Goal: Ask a question

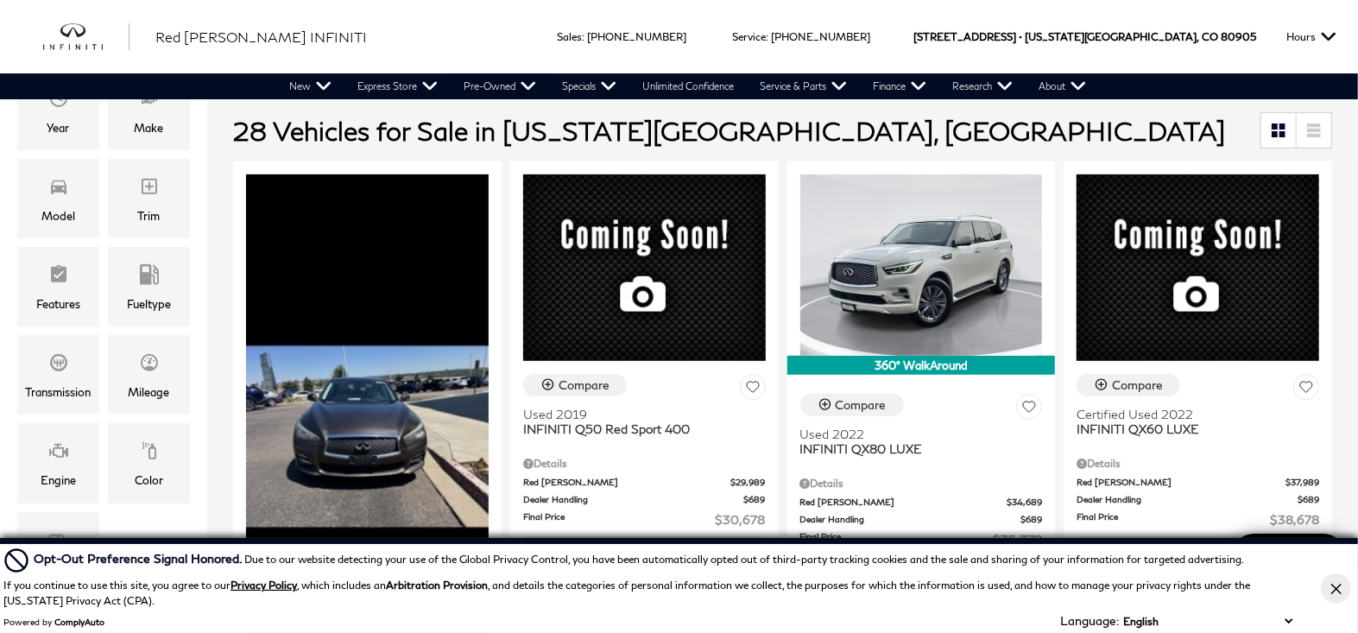
scroll to position [393, 0]
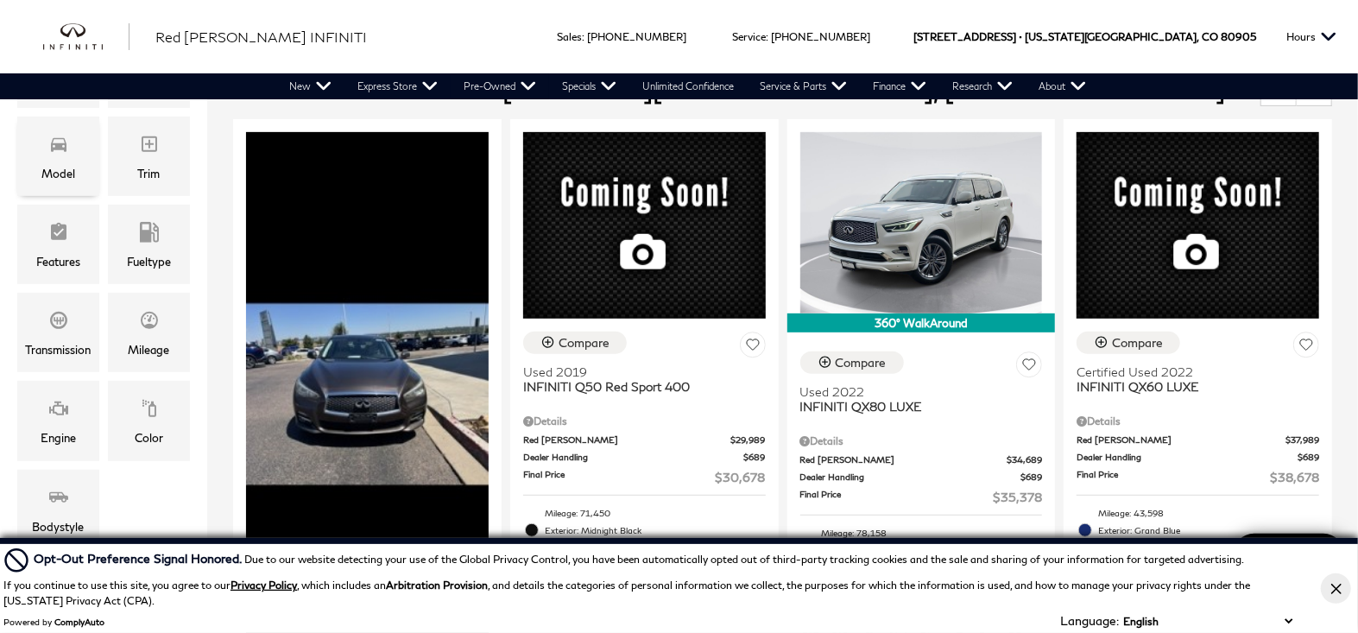
click at [76, 162] on div "Model" at bounding box center [58, 156] width 82 height 79
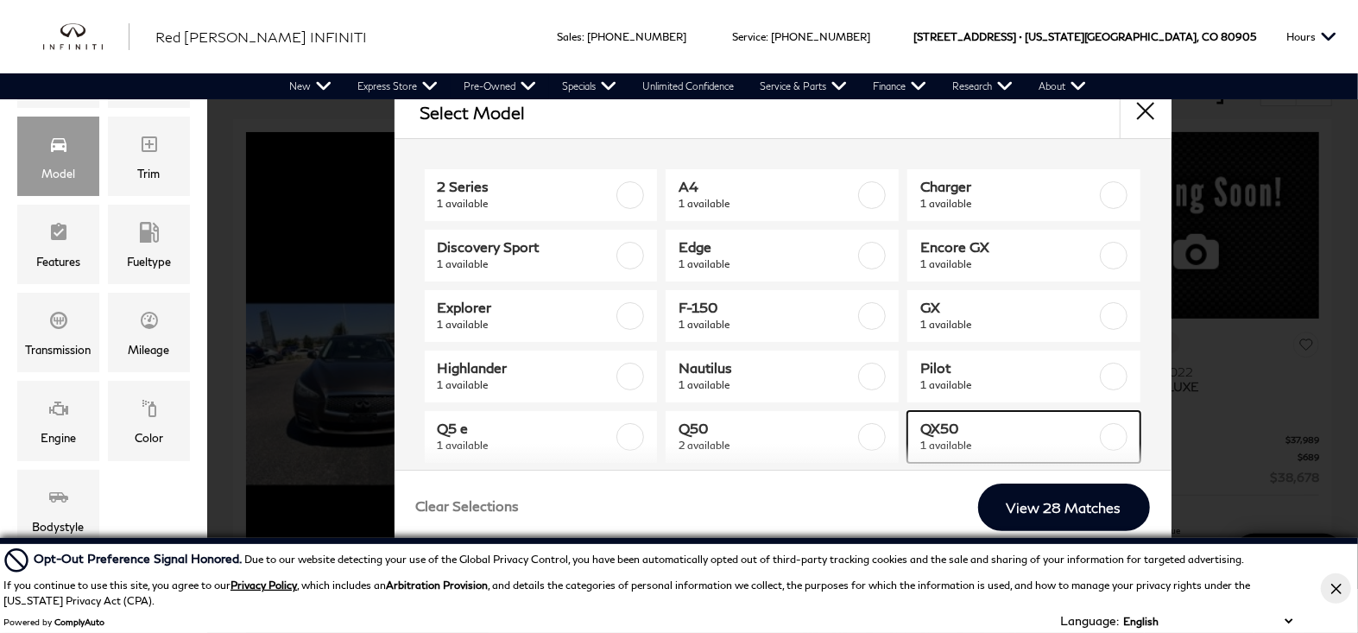
click at [944, 443] on span "1 available" at bounding box center [1008, 445] width 176 height 17
type input "$43,078"
checkbox input "true"
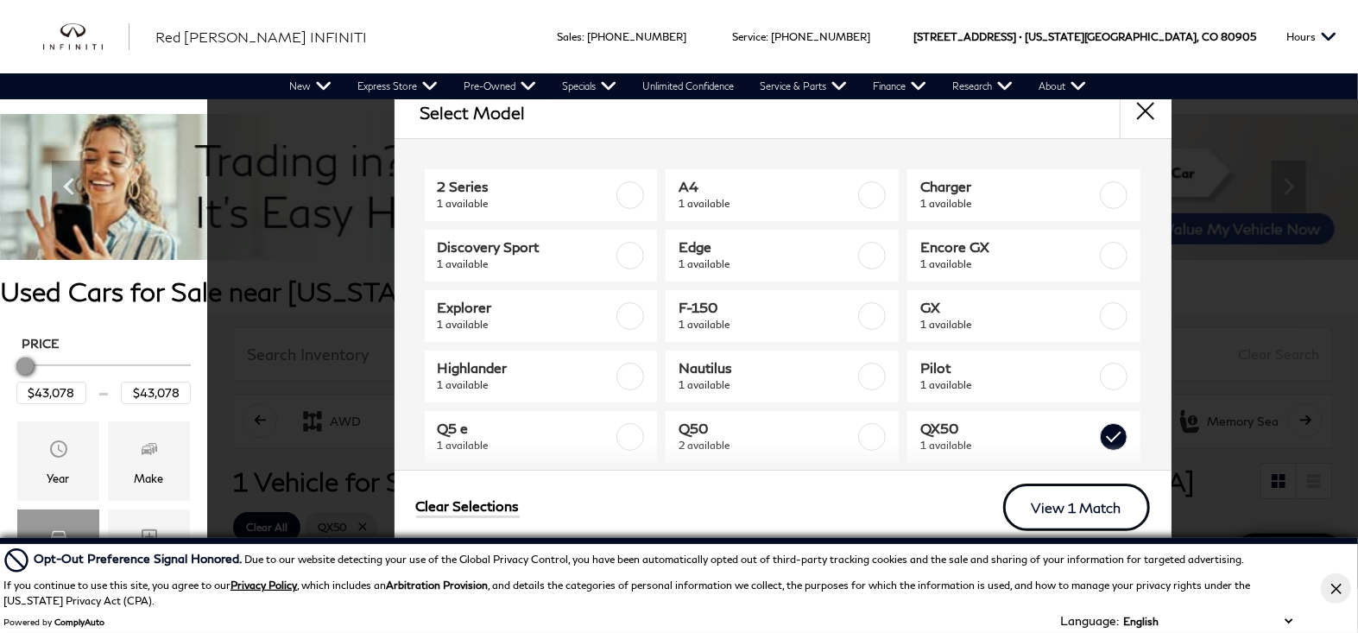
click at [1042, 507] on link "View 1 Match" at bounding box center [1076, 507] width 147 height 47
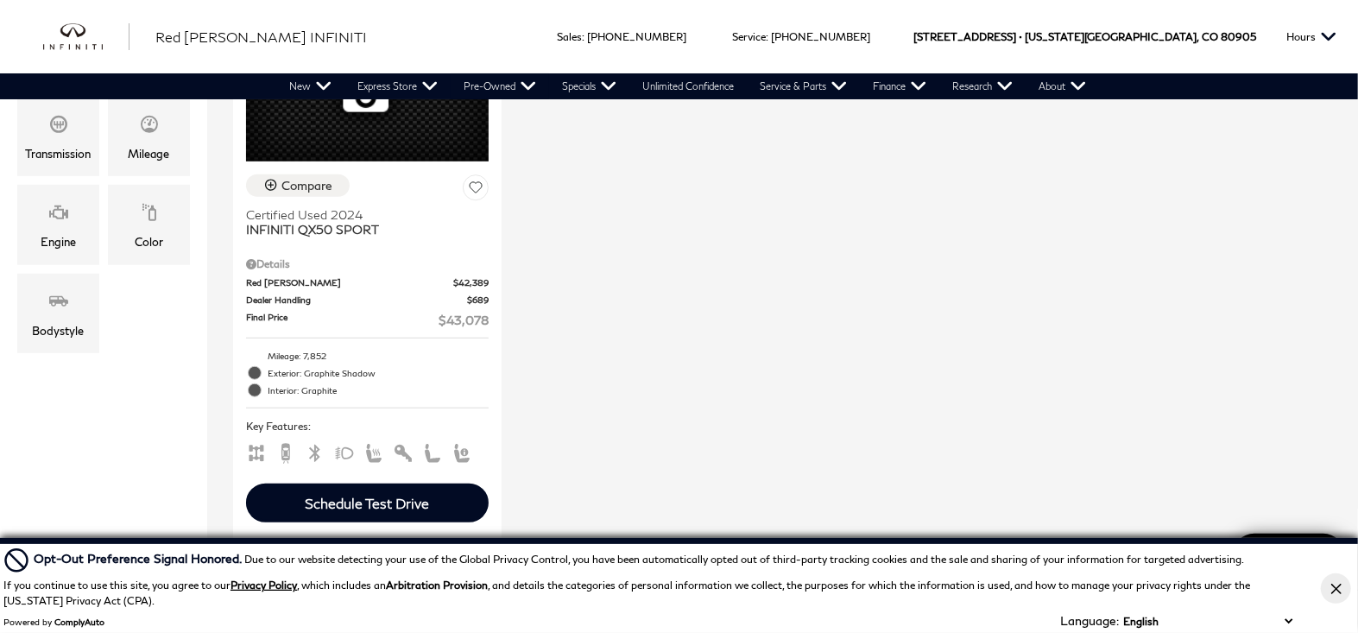
scroll to position [786, 0]
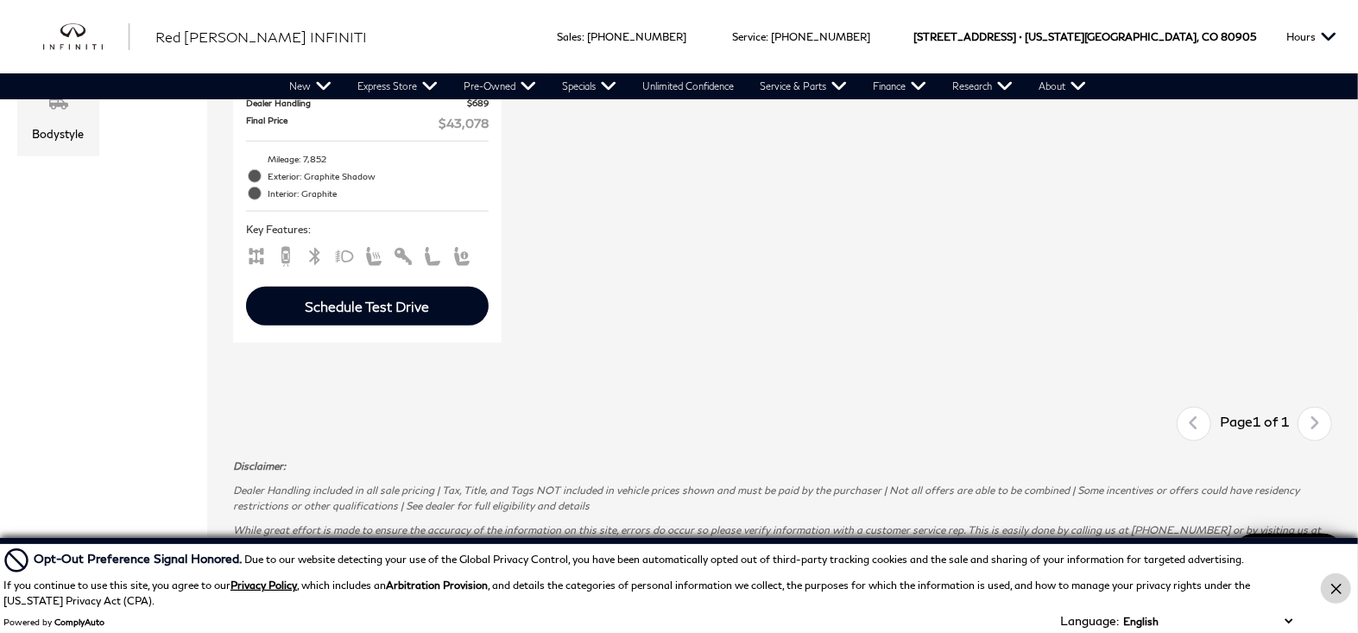
click at [1336, 592] on icon "Close Button" at bounding box center [1337, 589] width 10 height 10
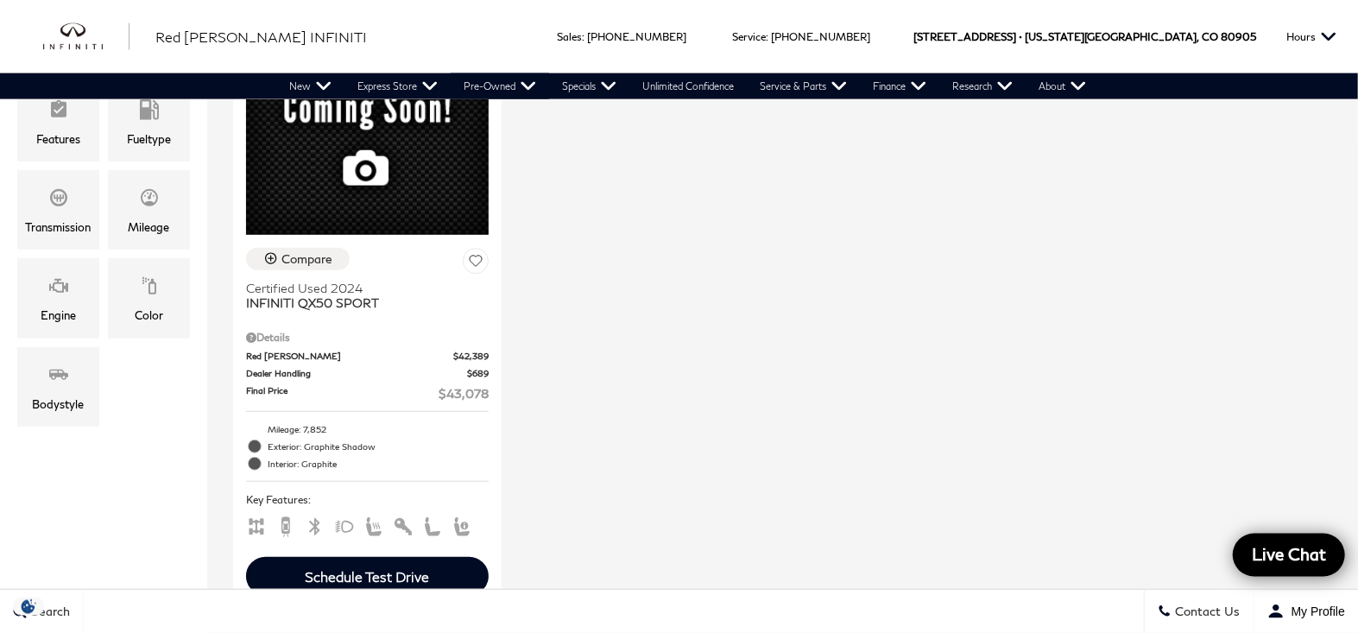
scroll to position [589, 0]
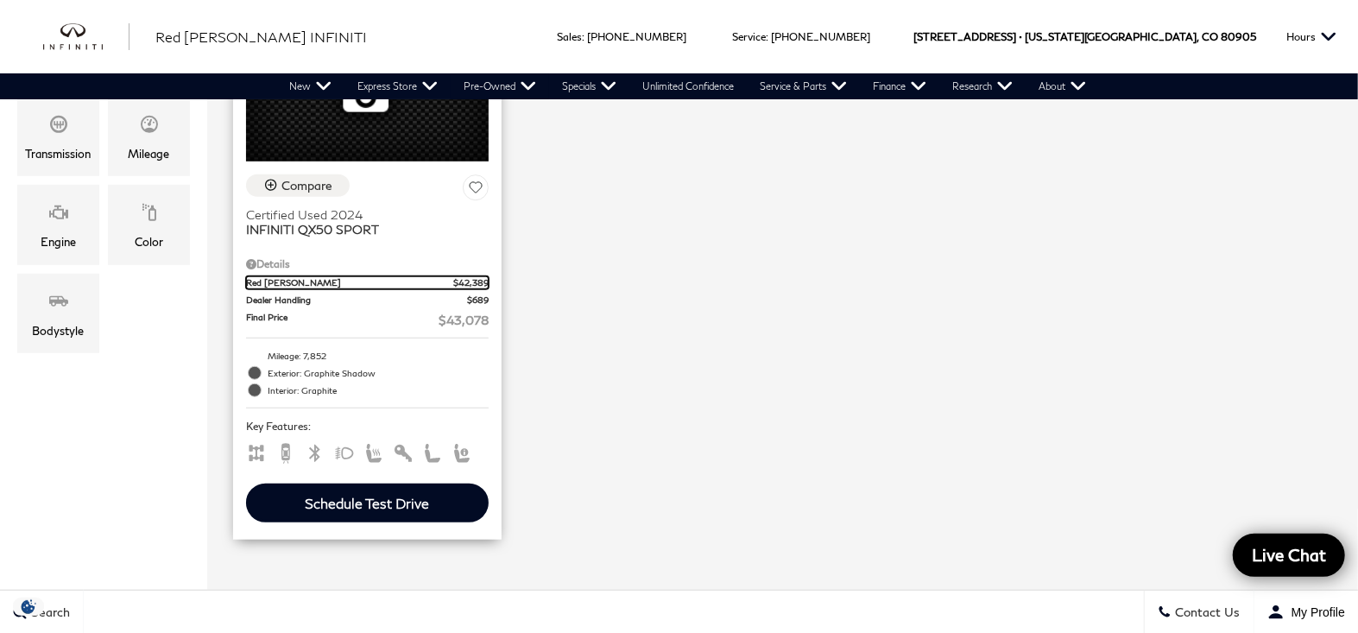
click at [357, 276] on span "Red [PERSON_NAME]" at bounding box center [349, 282] width 207 height 13
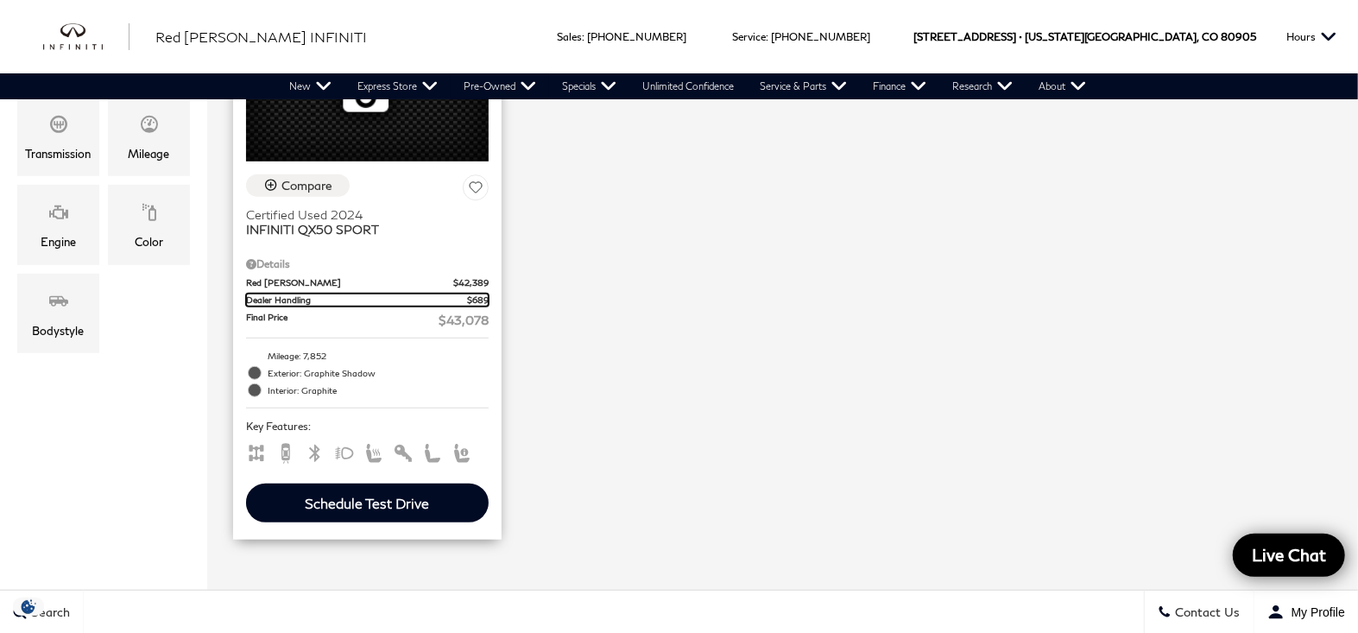
click at [354, 294] on span "Dealer Handling" at bounding box center [356, 300] width 221 height 13
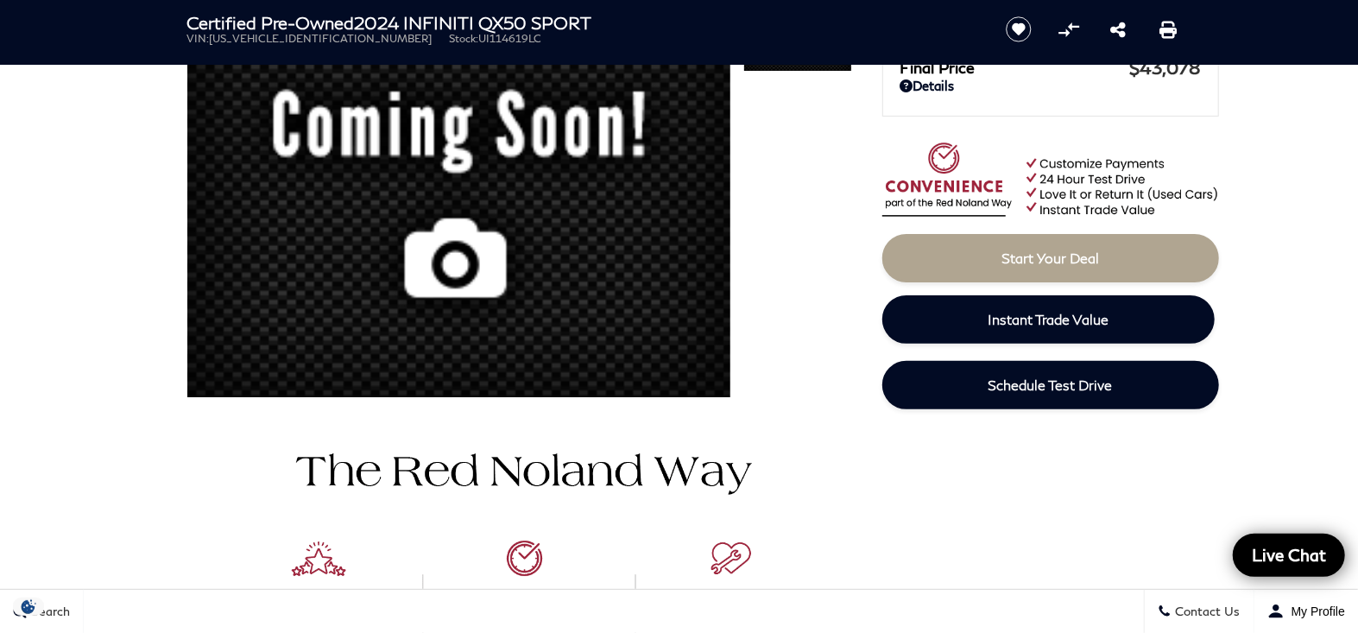
scroll to position [393, 0]
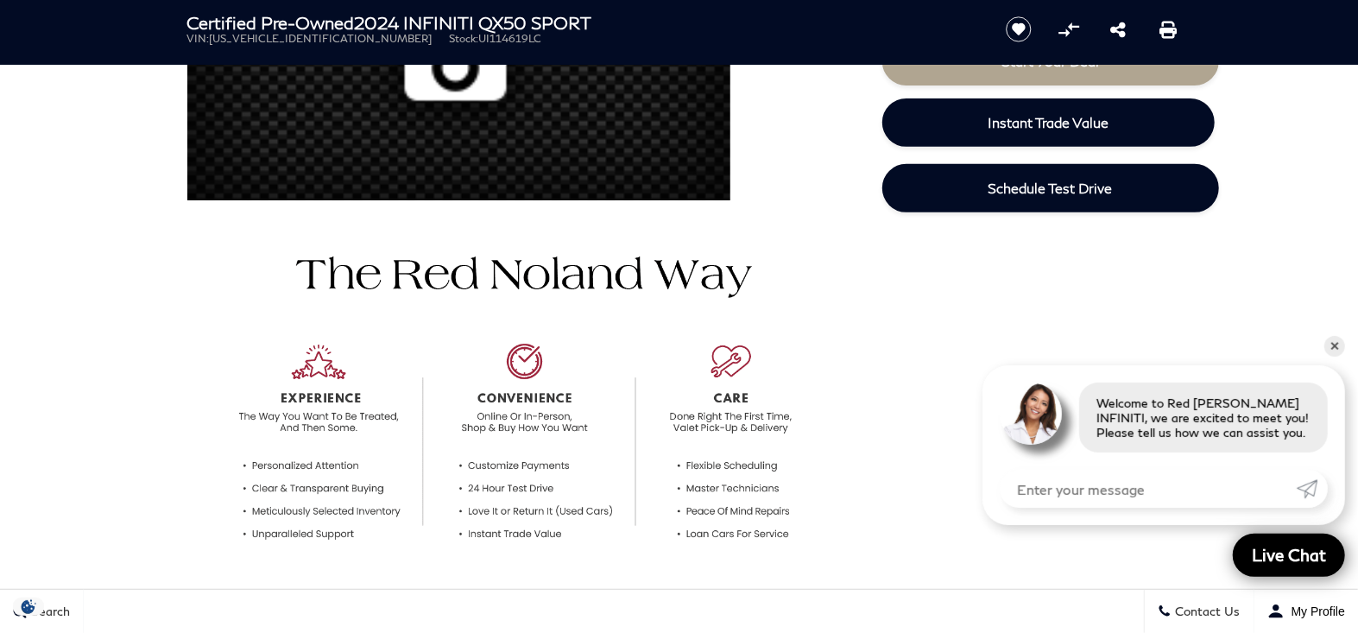
click at [1035, 490] on input "Enter your message" at bounding box center [1148, 489] width 297 height 38
type input "is this car on your lot"
click at [1305, 493] on icon "Submit" at bounding box center [1307, 488] width 21 height 21
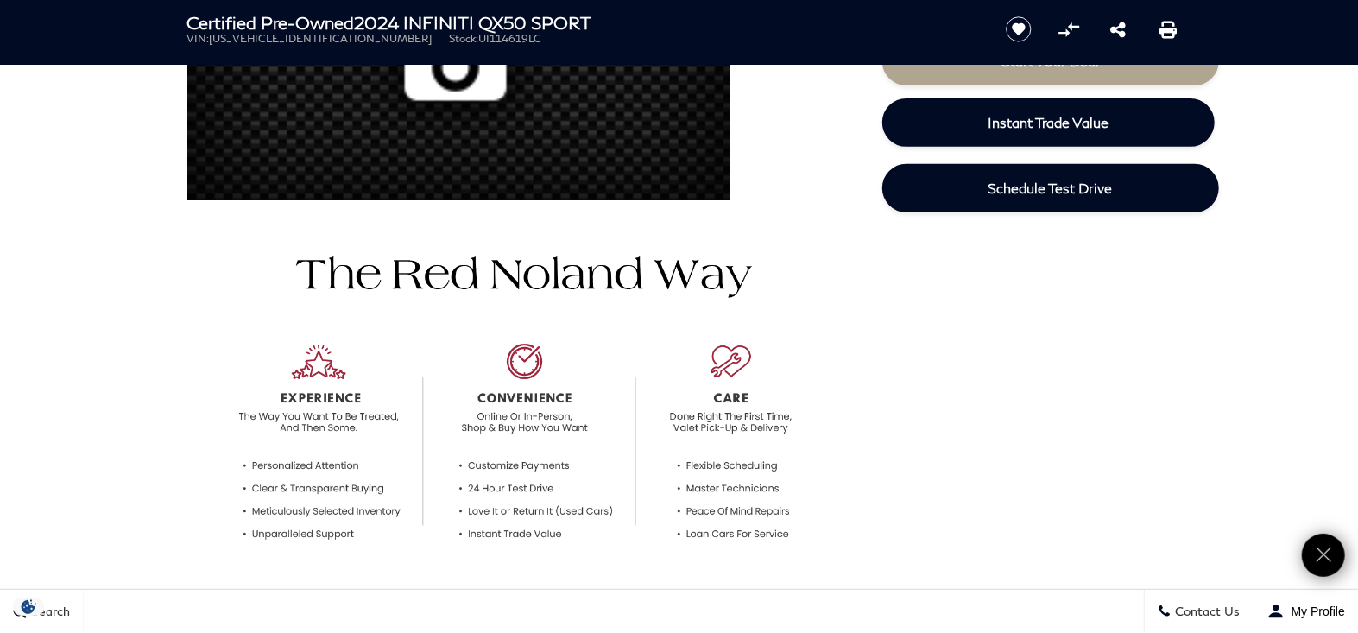
click at [1125, 579] on div at bounding box center [679, 402] width 1036 height 404
click at [1319, 548] on icon "Close" at bounding box center [1324, 555] width 24 height 24
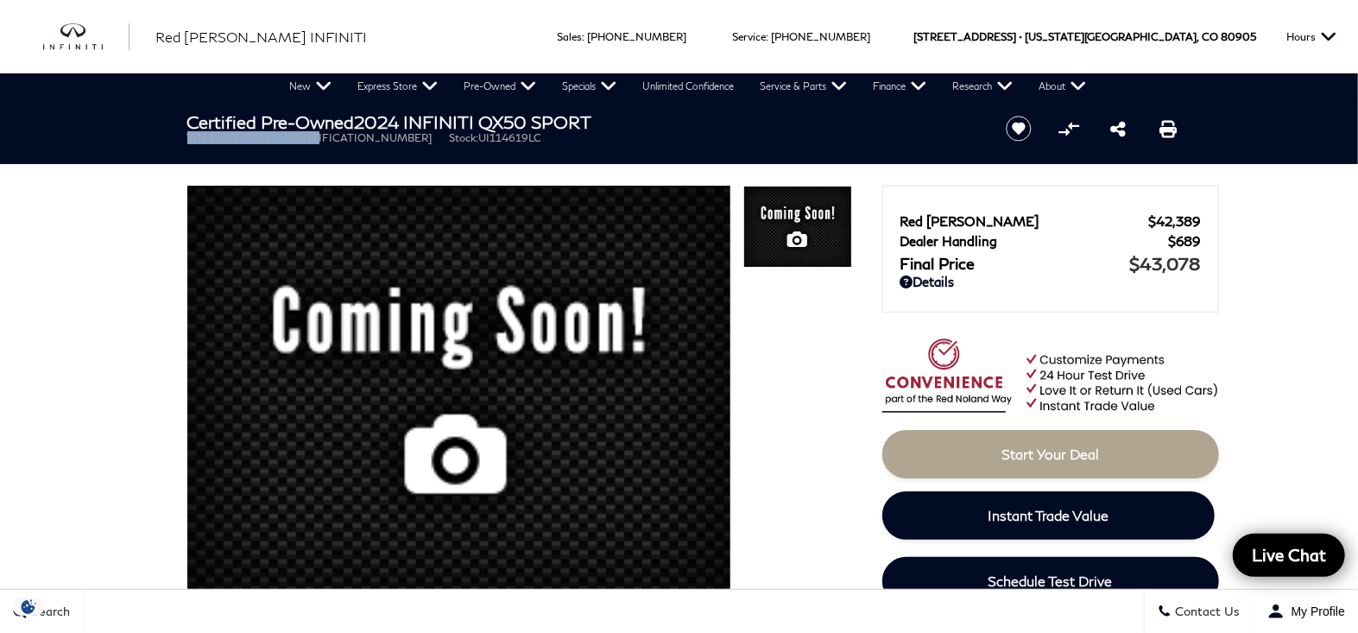
drag, startPoint x: 187, startPoint y: 140, endPoint x: 320, endPoint y: 142, distance: 133.9
click at [320, 142] on div "Certified Pre-Owned 2024 INFINITI QX50 SPORT VIN: [US_VEHICLE_IDENTIFICATION_NU…" at bounding box center [575, 128] width 829 height 58
copy li "VIN: [US_VEHICLE_IDENTIFICATION_NUMBER]"
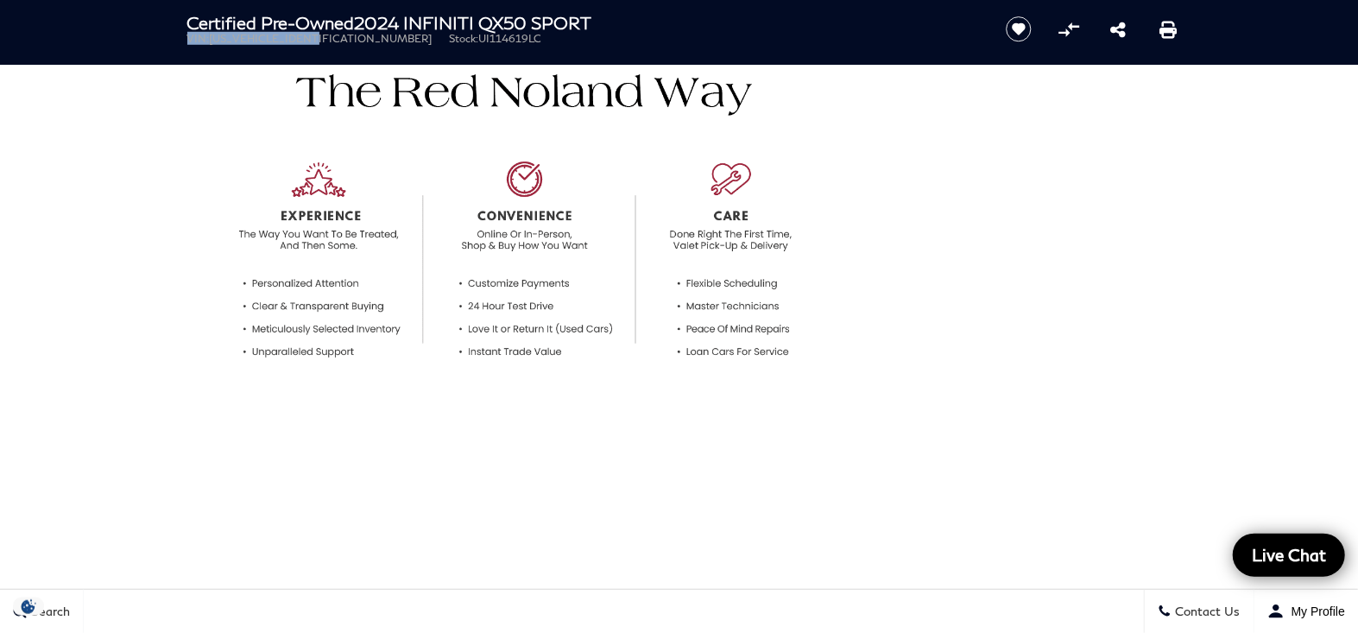
scroll to position [786, 0]
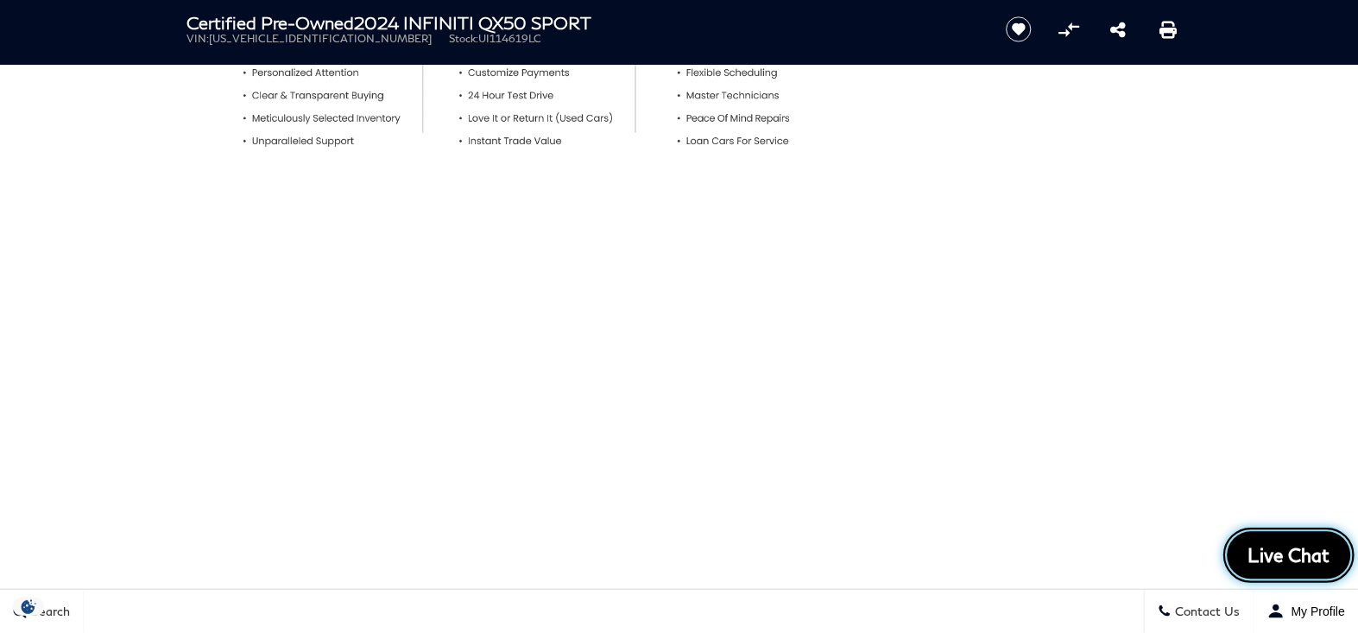
click at [1292, 554] on span "Live Chat" at bounding box center [1289, 555] width 101 height 24
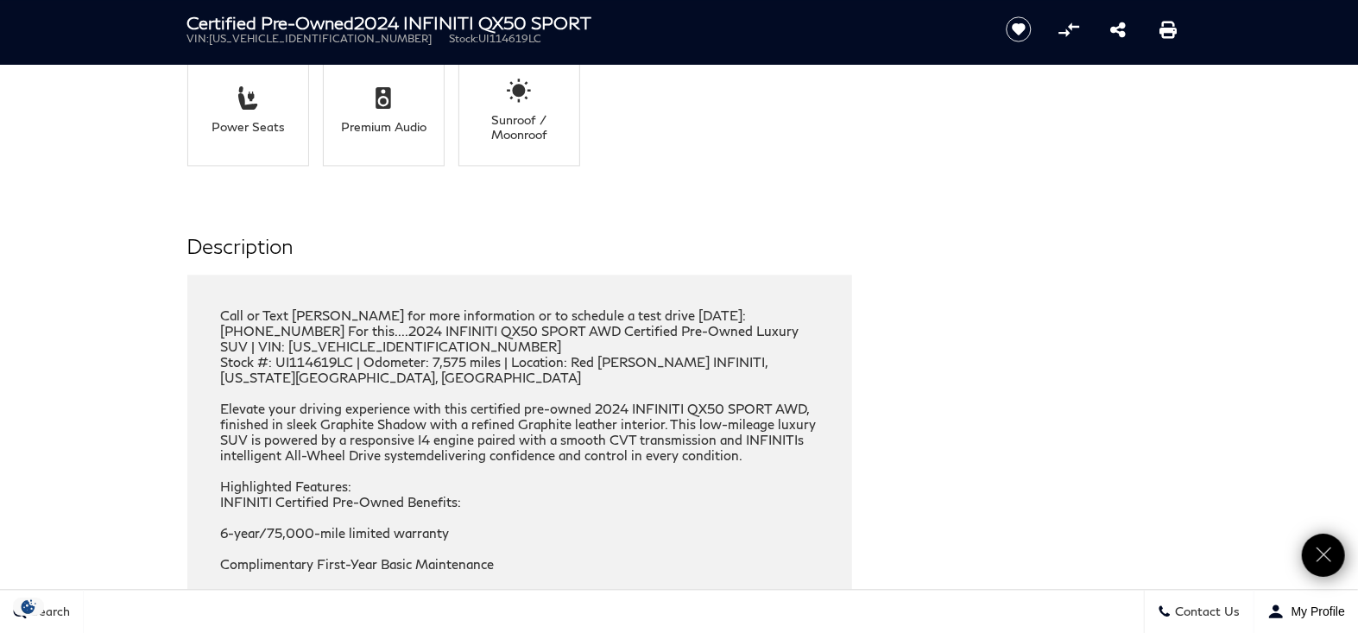
scroll to position [2160, 0]
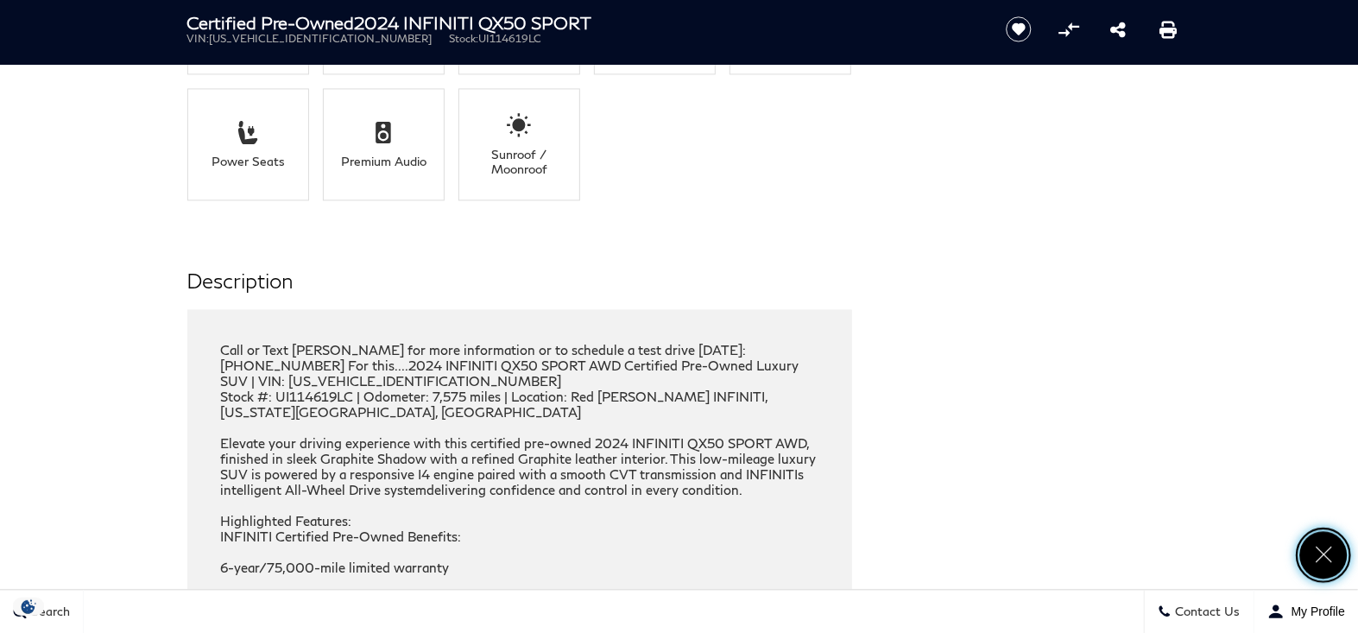
click at [1328, 562] on icon "Close" at bounding box center [1324, 555] width 24 height 24
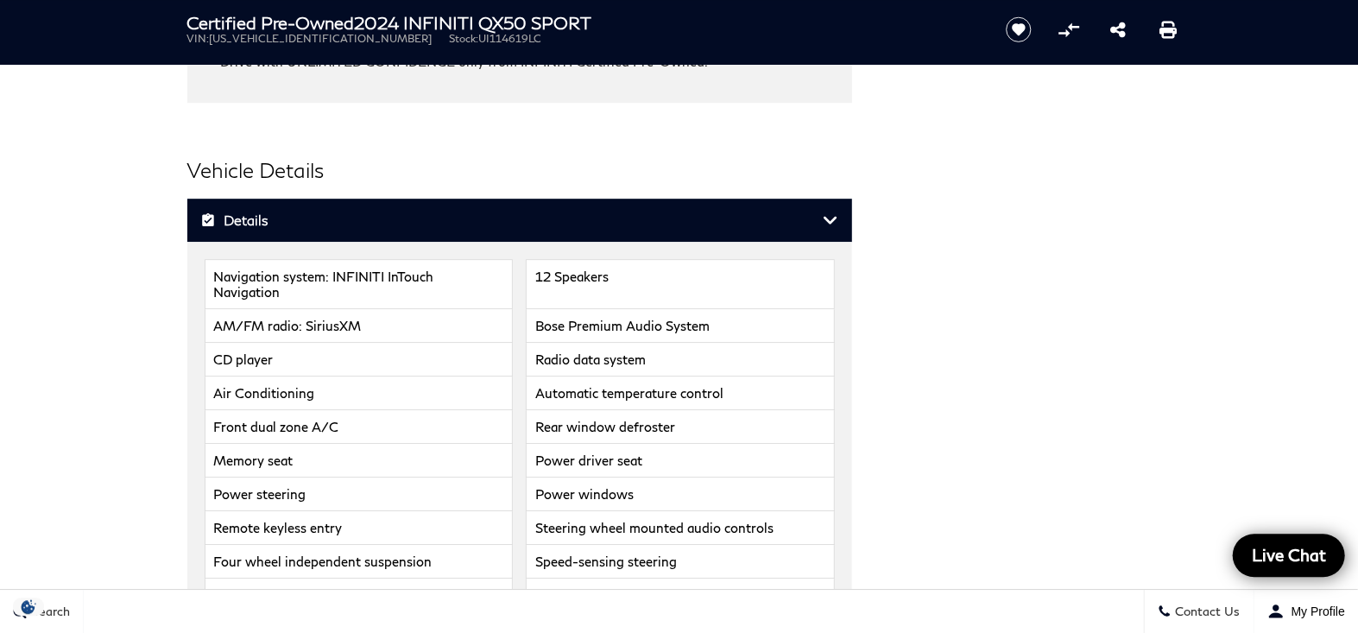
scroll to position [3143, 0]
